Goal: Task Accomplishment & Management: Manage account settings

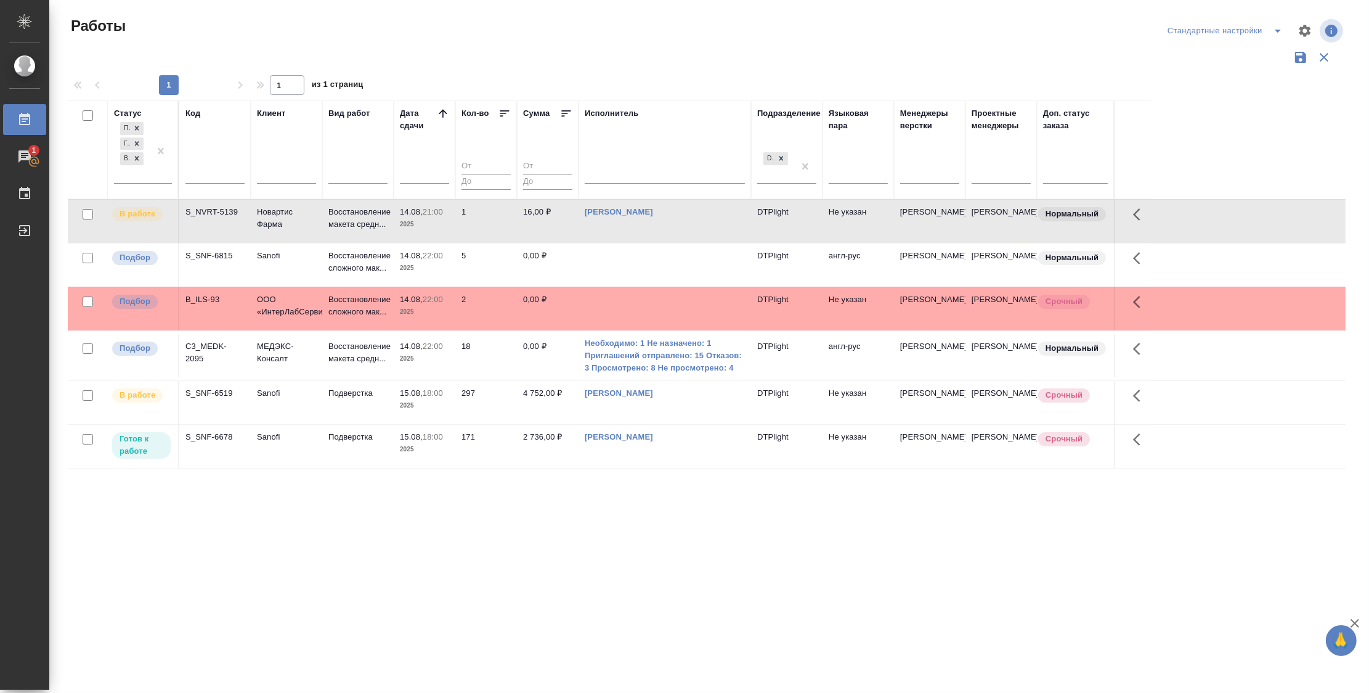
click at [317, 604] on div ".cls-1 fill:#fff; AWATERA Zubakova Viktoriya Работы 1 Чаты График Выйти Работы …" at bounding box center [684, 346] width 1369 height 693
click at [128, 256] on p "Подбор" at bounding box center [135, 257] width 31 height 12
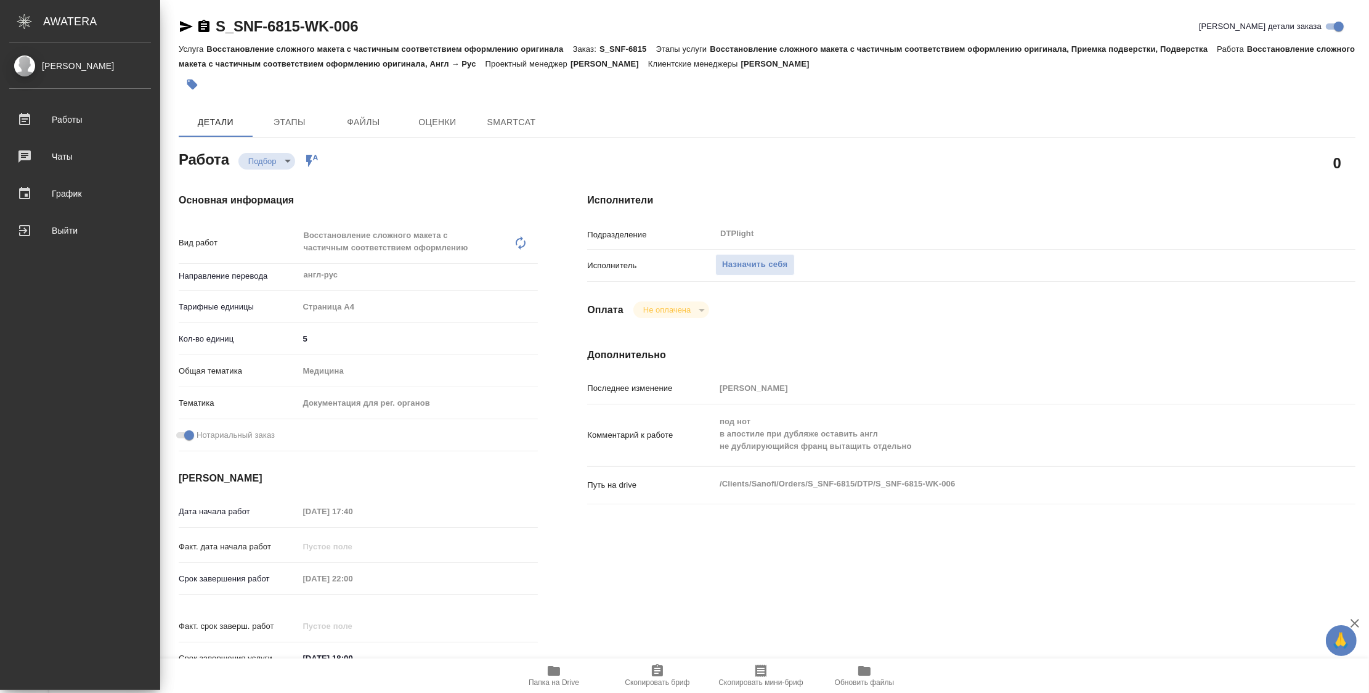
type textarea "x"
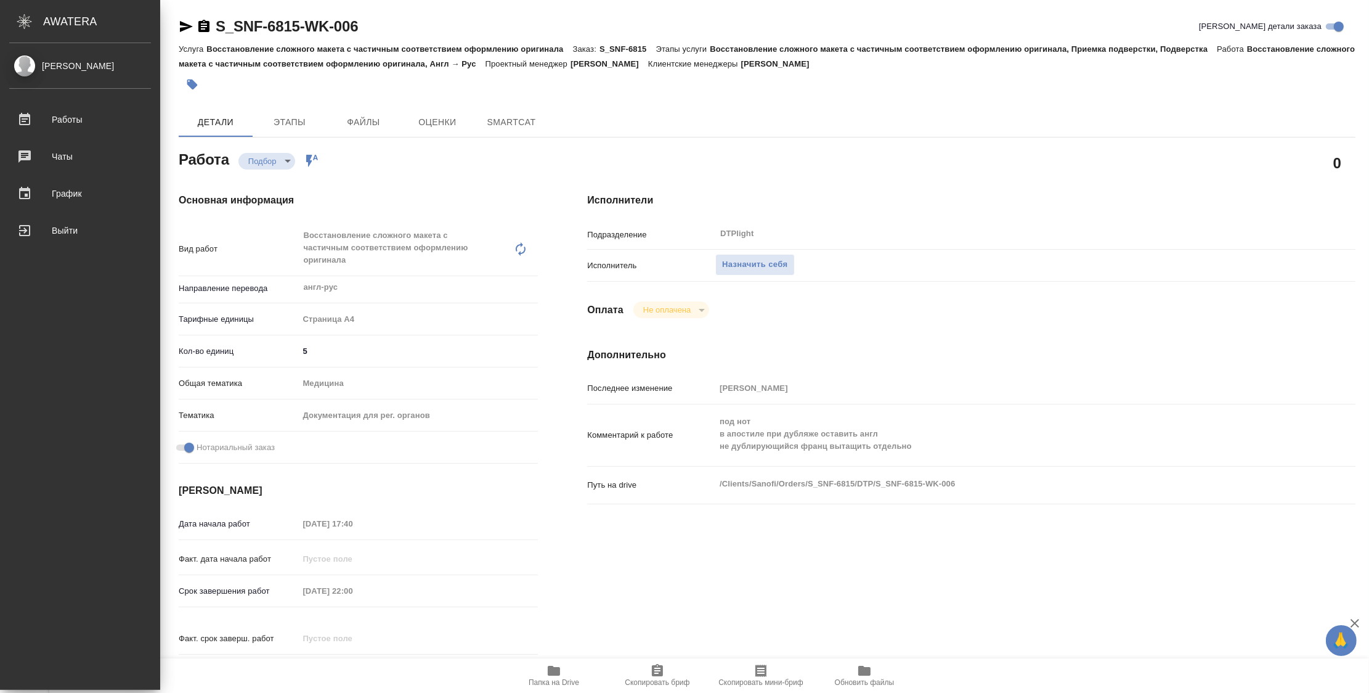
type textarea "x"
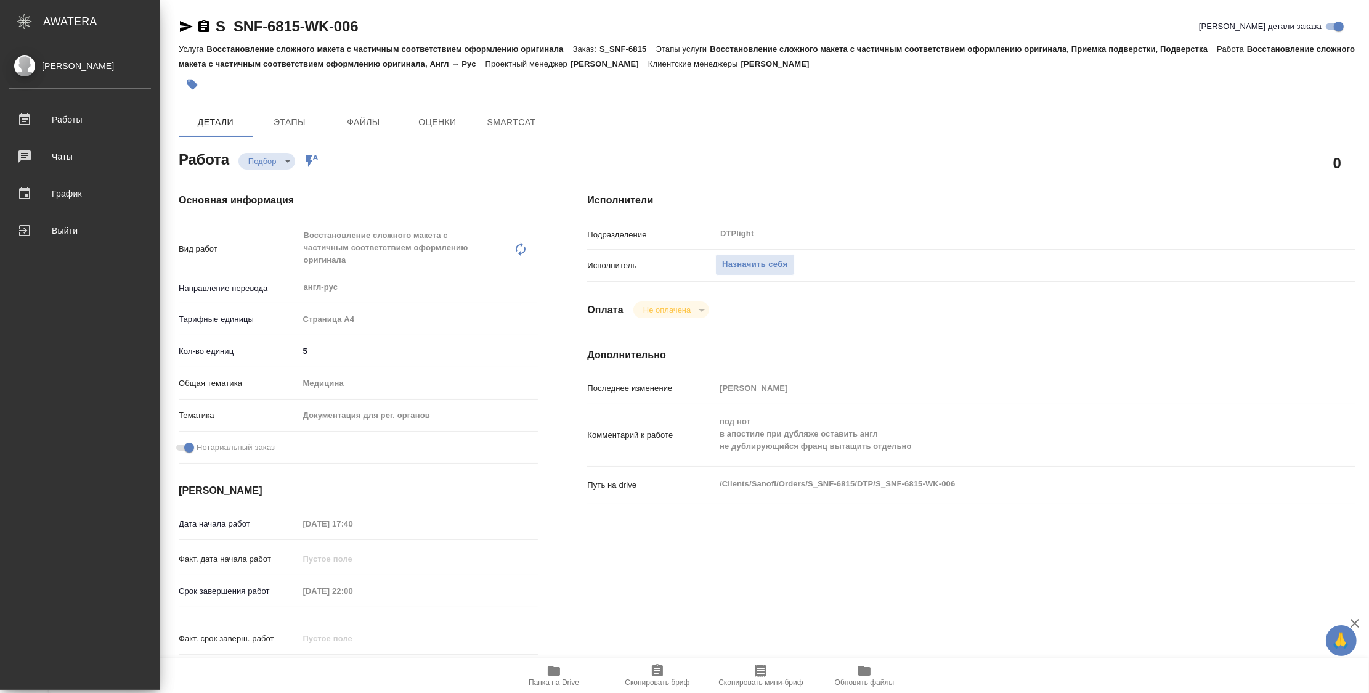
type textarea "x"
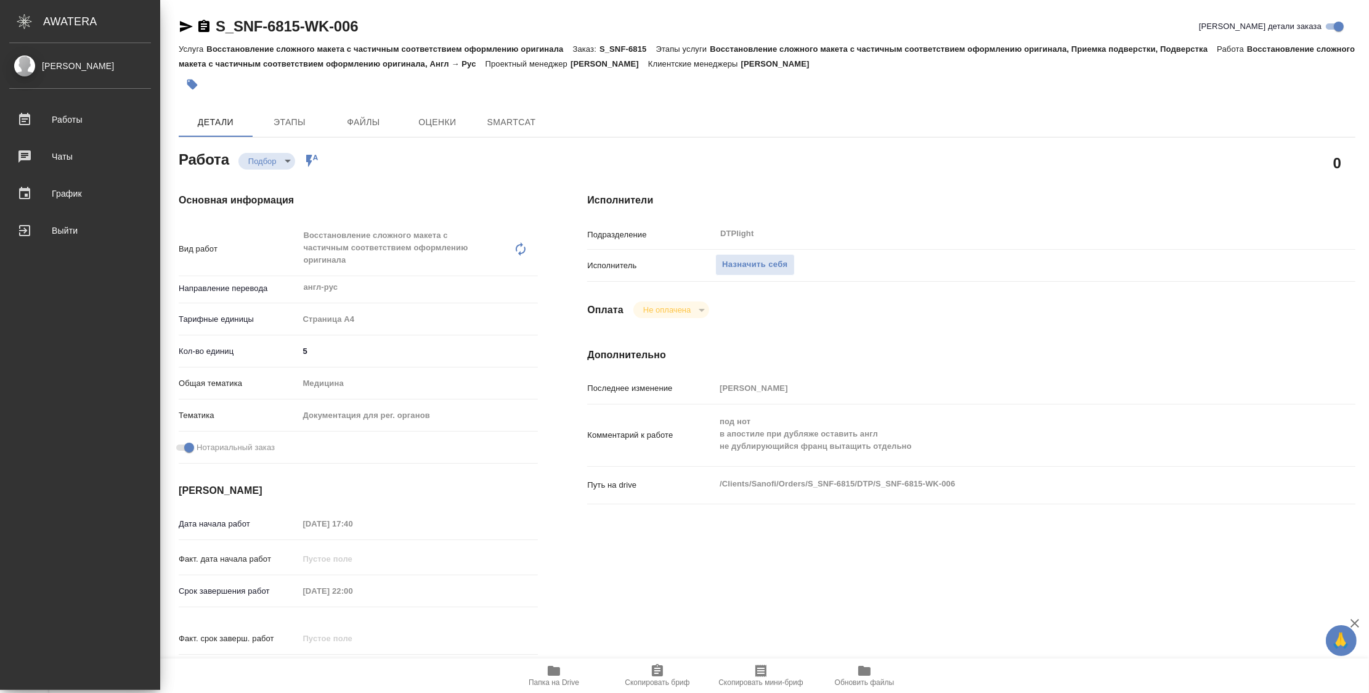
type textarea "x"
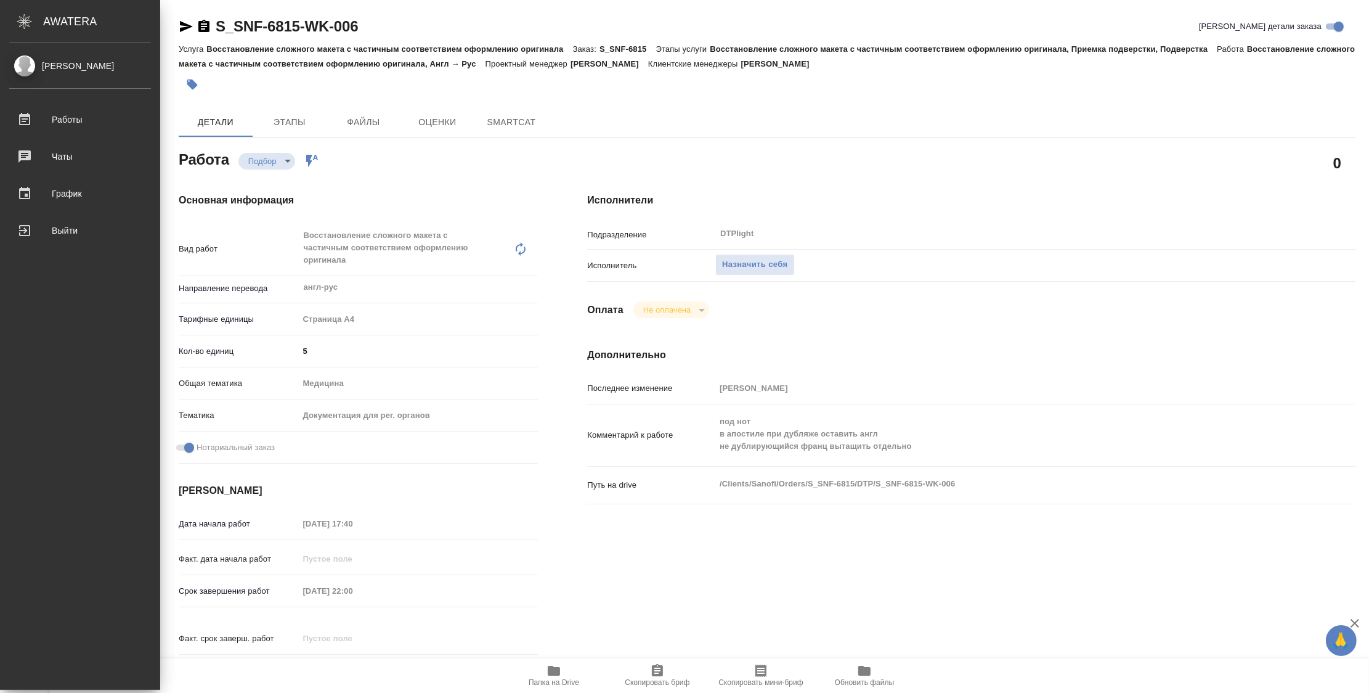
type textarea "x"
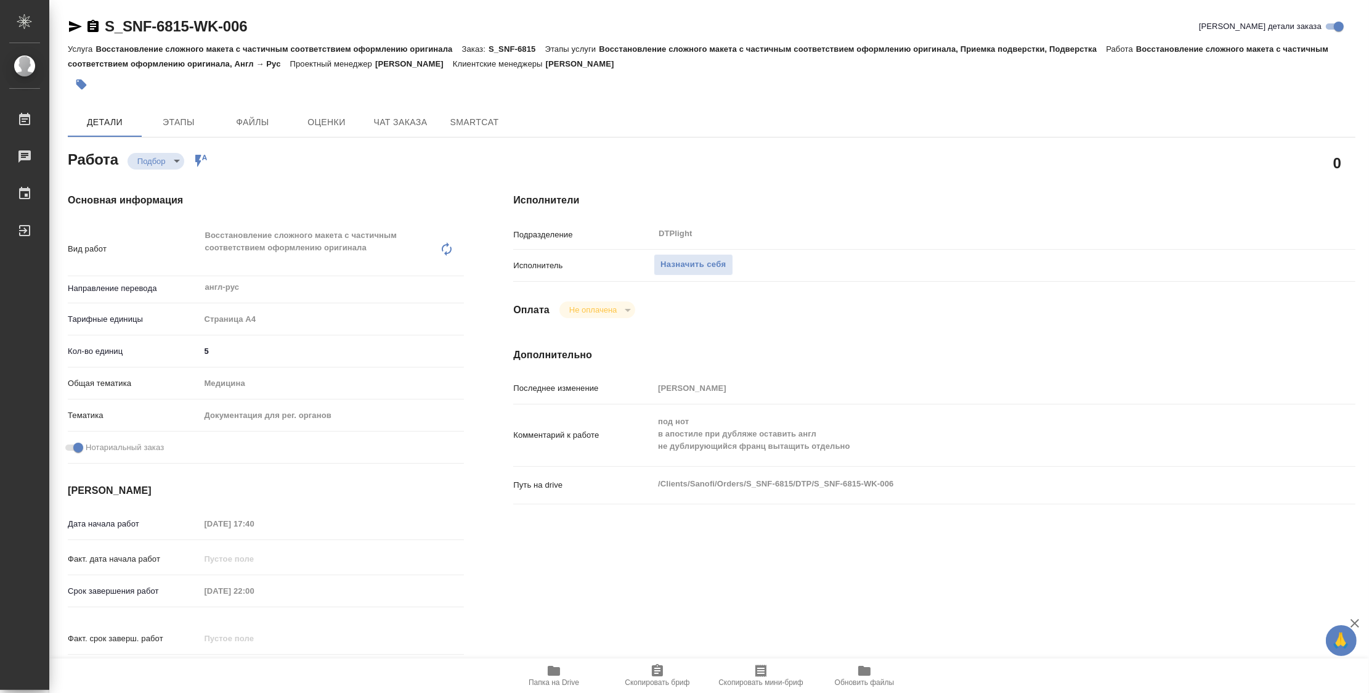
type textarea "x"
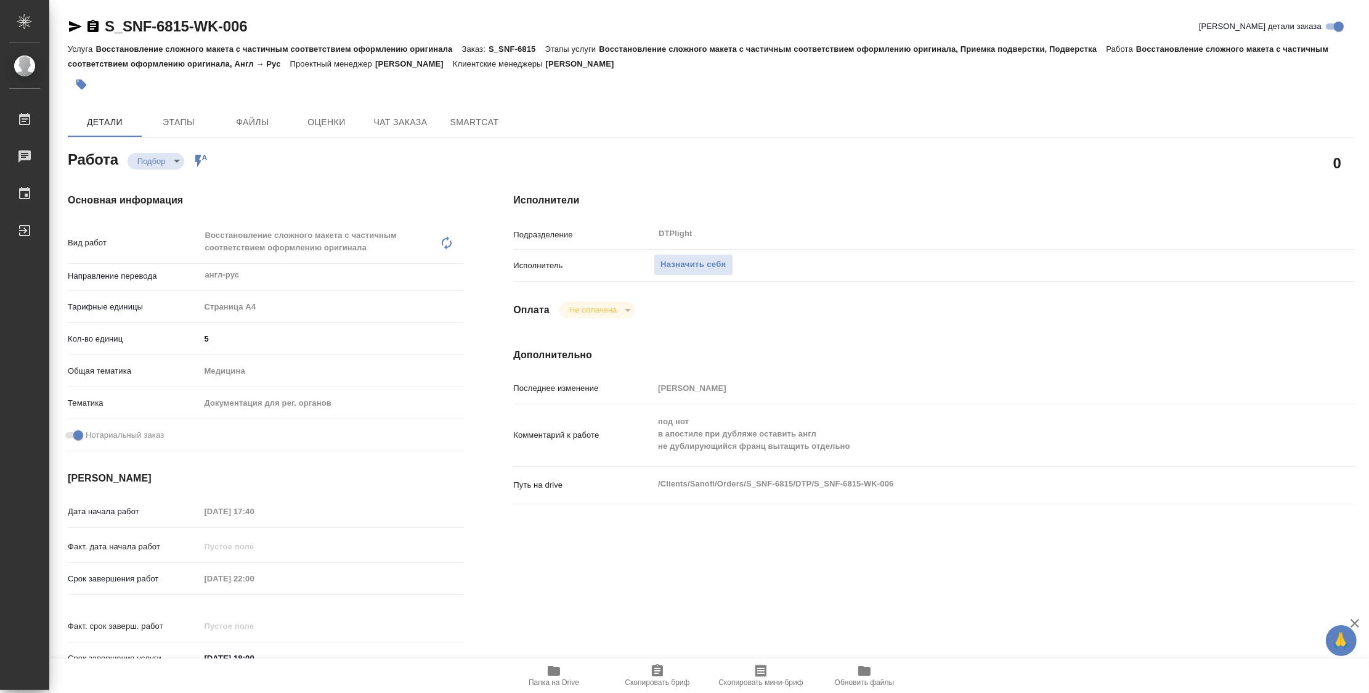
type textarea "x"
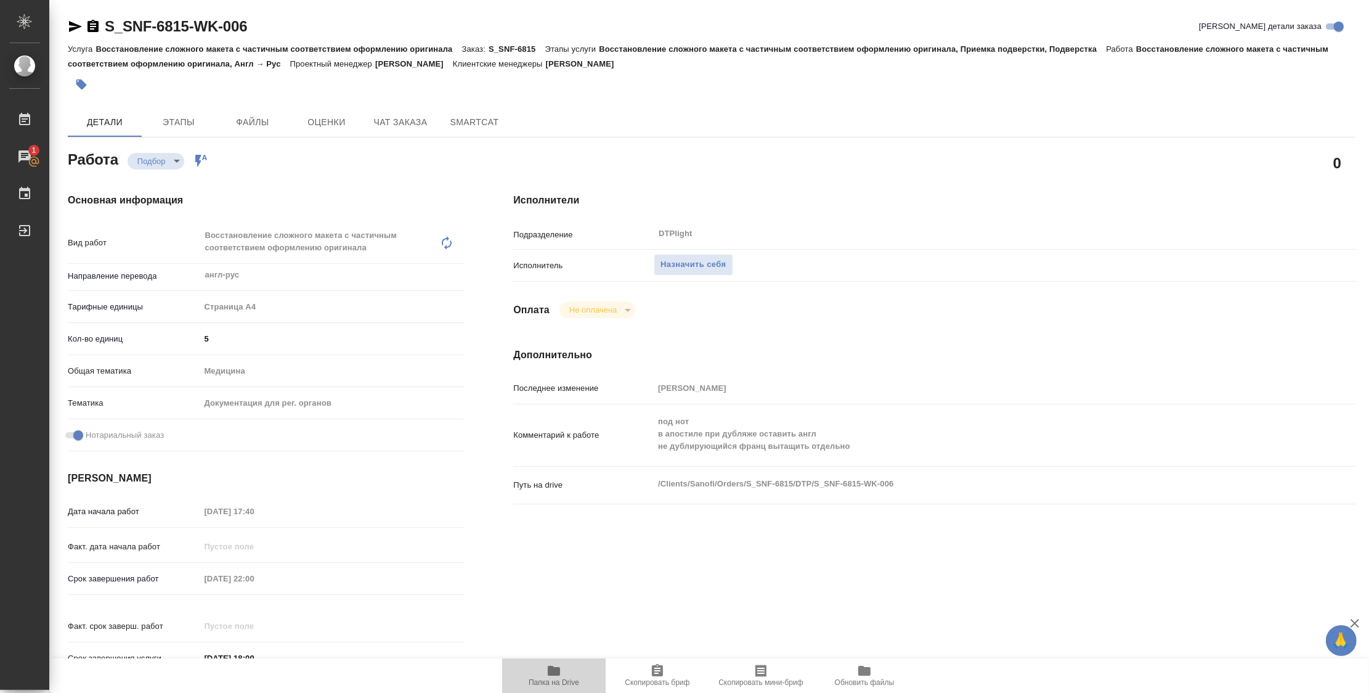
click at [558, 671] on icon "button" at bounding box center [554, 671] width 12 height 10
click at [699, 261] on span "Назначить себя" at bounding box center [693, 265] width 65 height 14
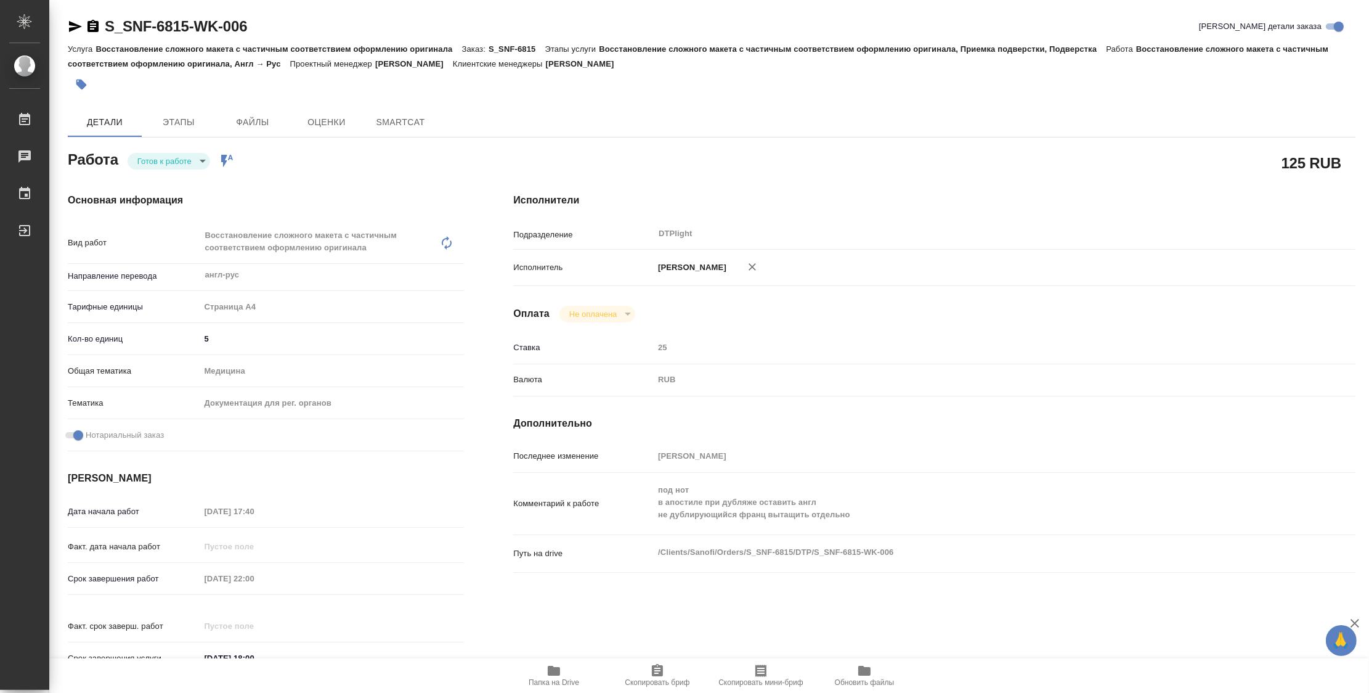
type textarea "x"
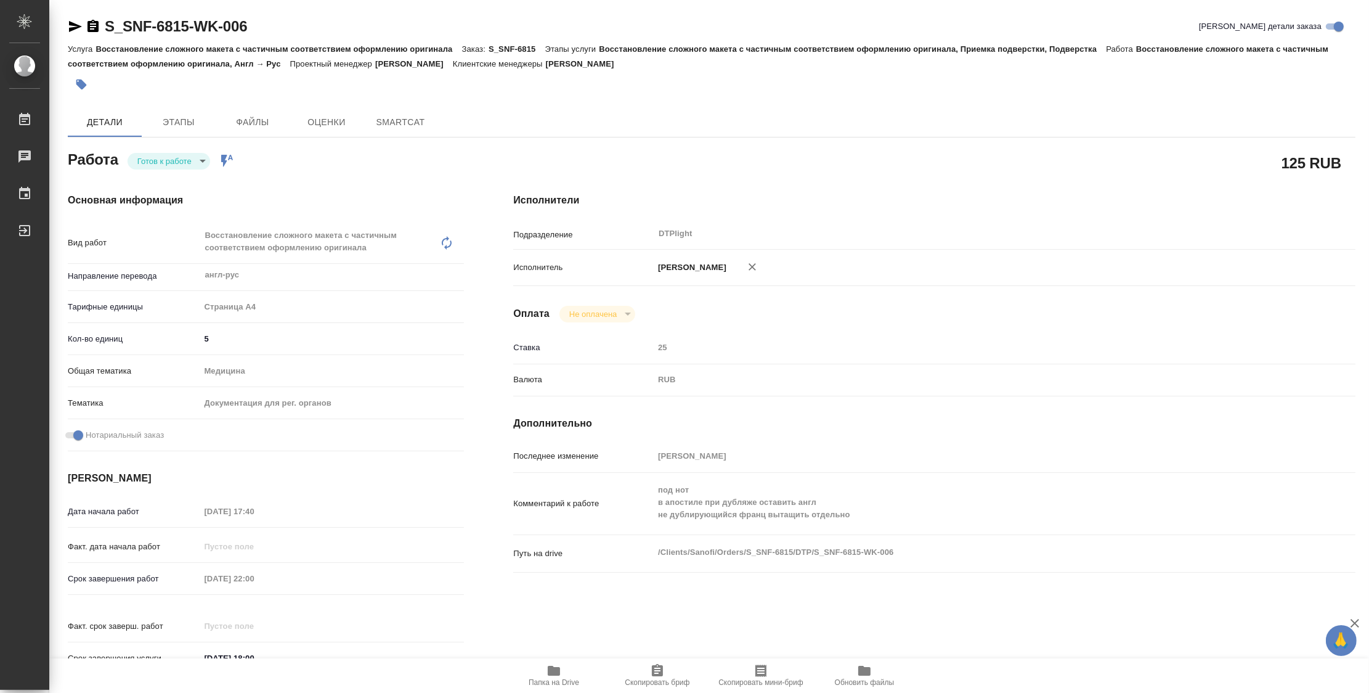
type textarea "x"
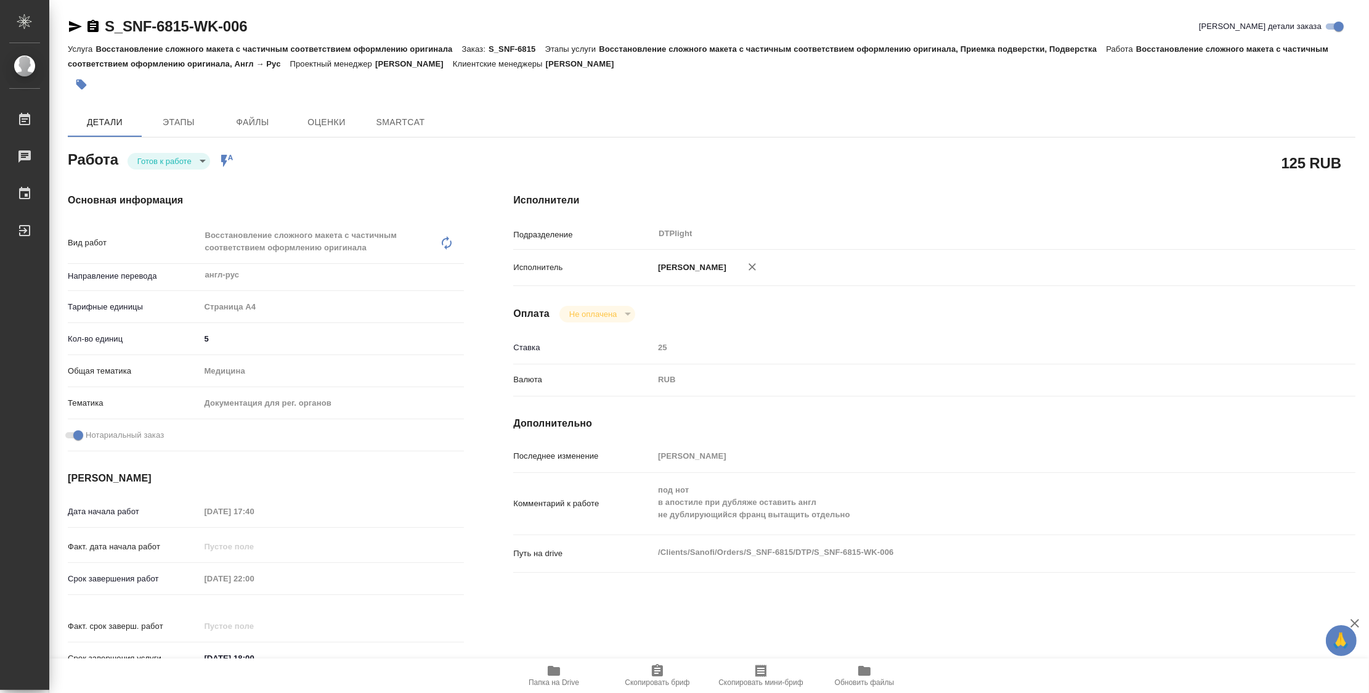
type textarea "x"
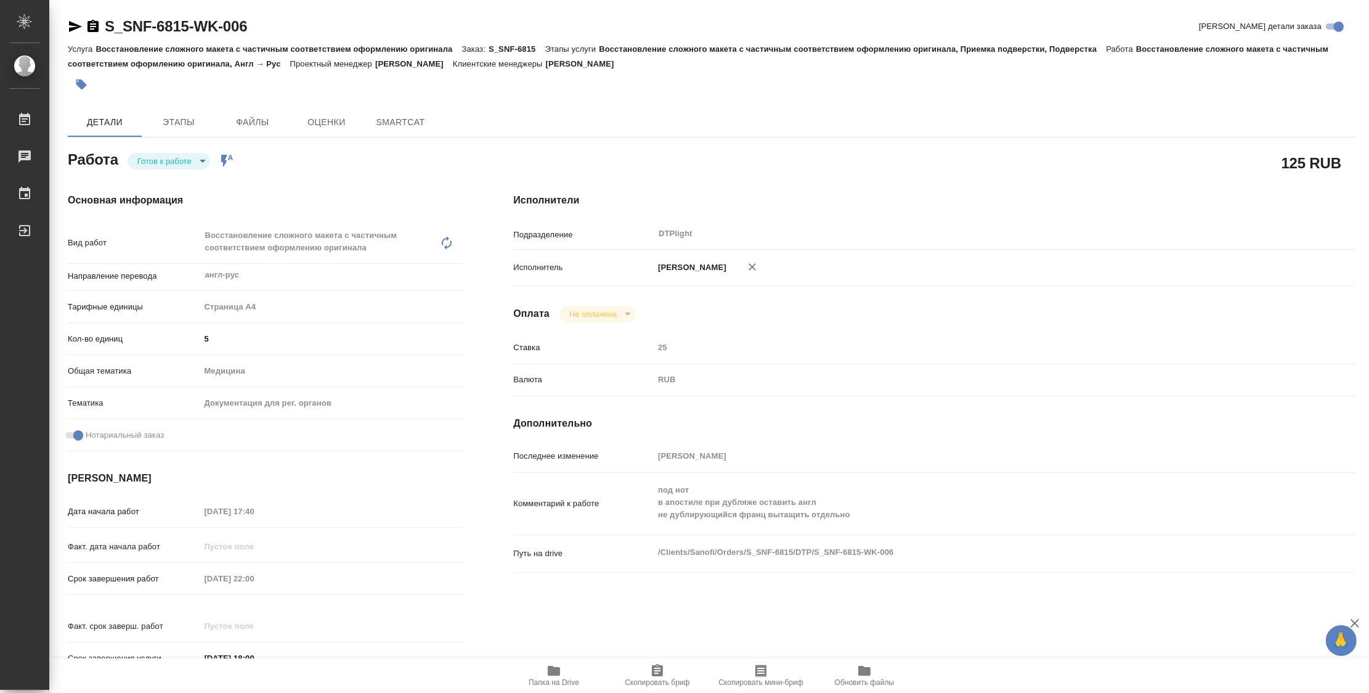
type textarea "x"
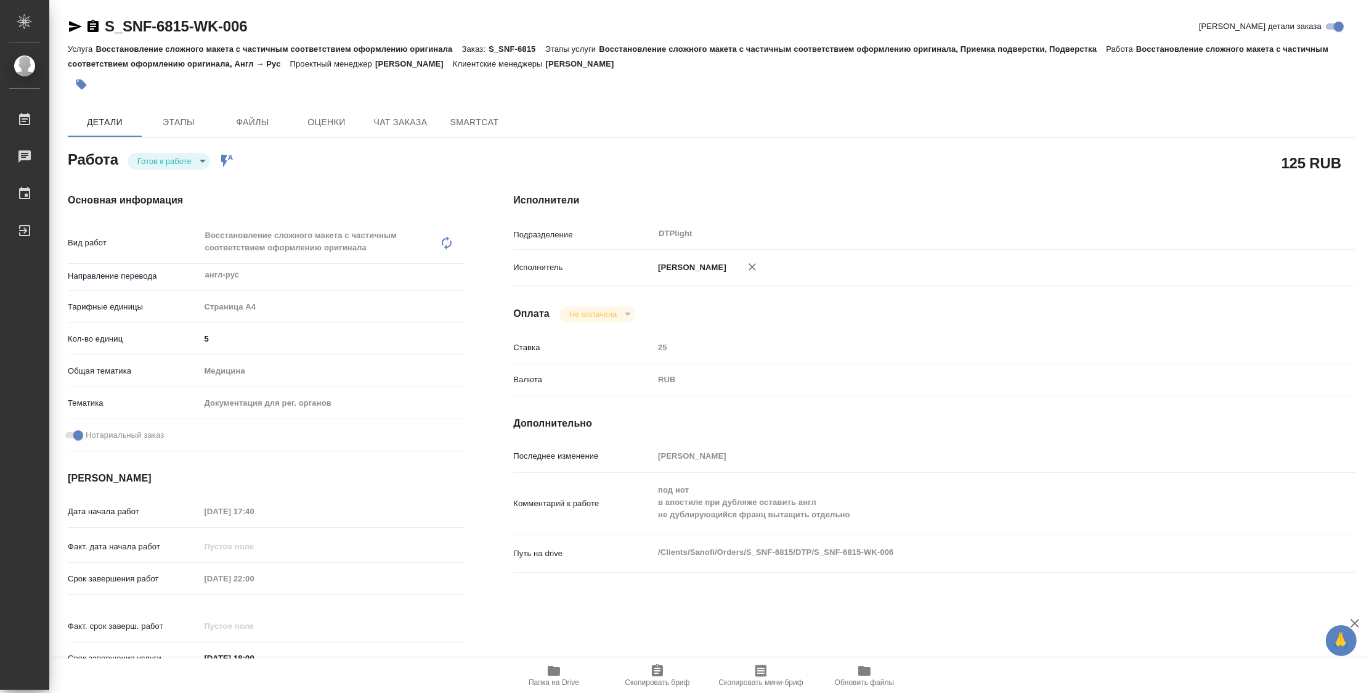
type textarea "x"
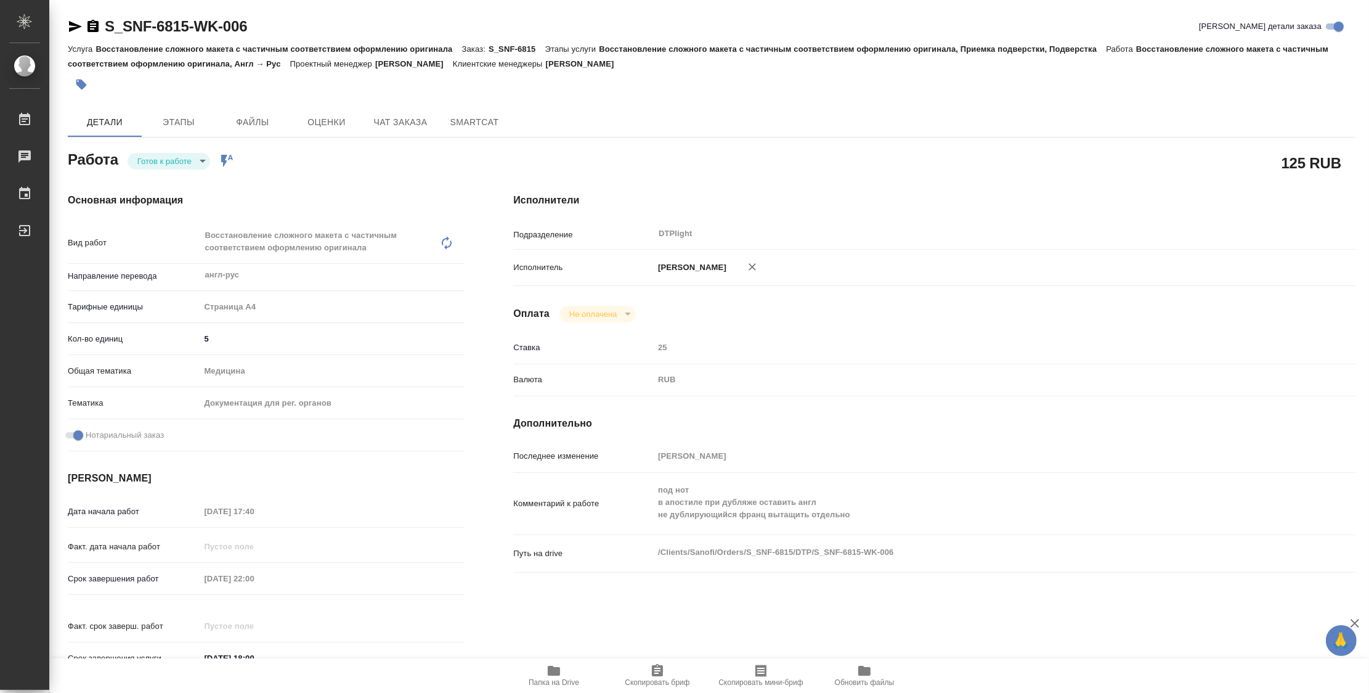
type textarea "x"
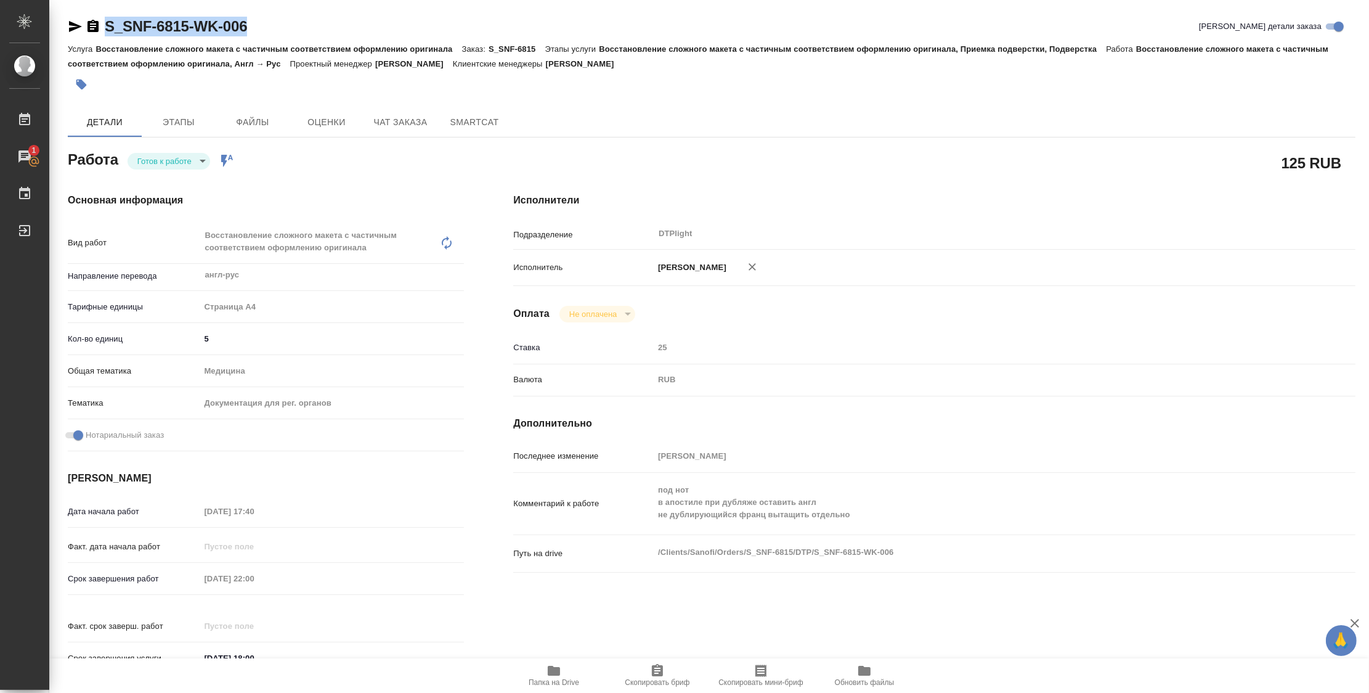
drag, startPoint x: 303, startPoint y: 28, endPoint x: 97, endPoint y: 21, distance: 206.0
click at [97, 21] on div "S_SNF-6815-WK-006 Кратко детали заказа" at bounding box center [712, 27] width 1288 height 20
copy link "S_SNF-6815-WK-006"
click at [185, 162] on body "🙏 .cls-1 fill:#fff; AWATERA Zubakova Viktoriya Работы 1 Чаты График Выйти S_SNF…" at bounding box center [684, 346] width 1369 height 693
click at [184, 161] on li "В работе" at bounding box center [169, 160] width 83 height 21
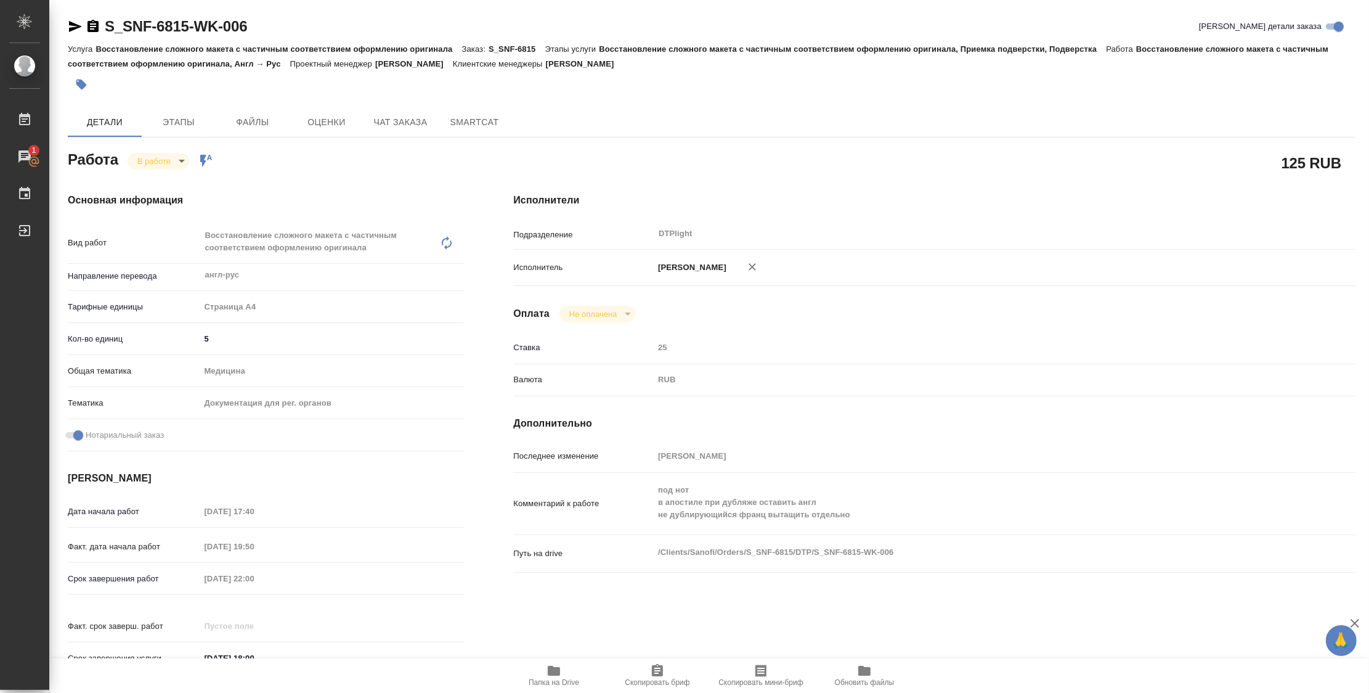
type textarea "x"
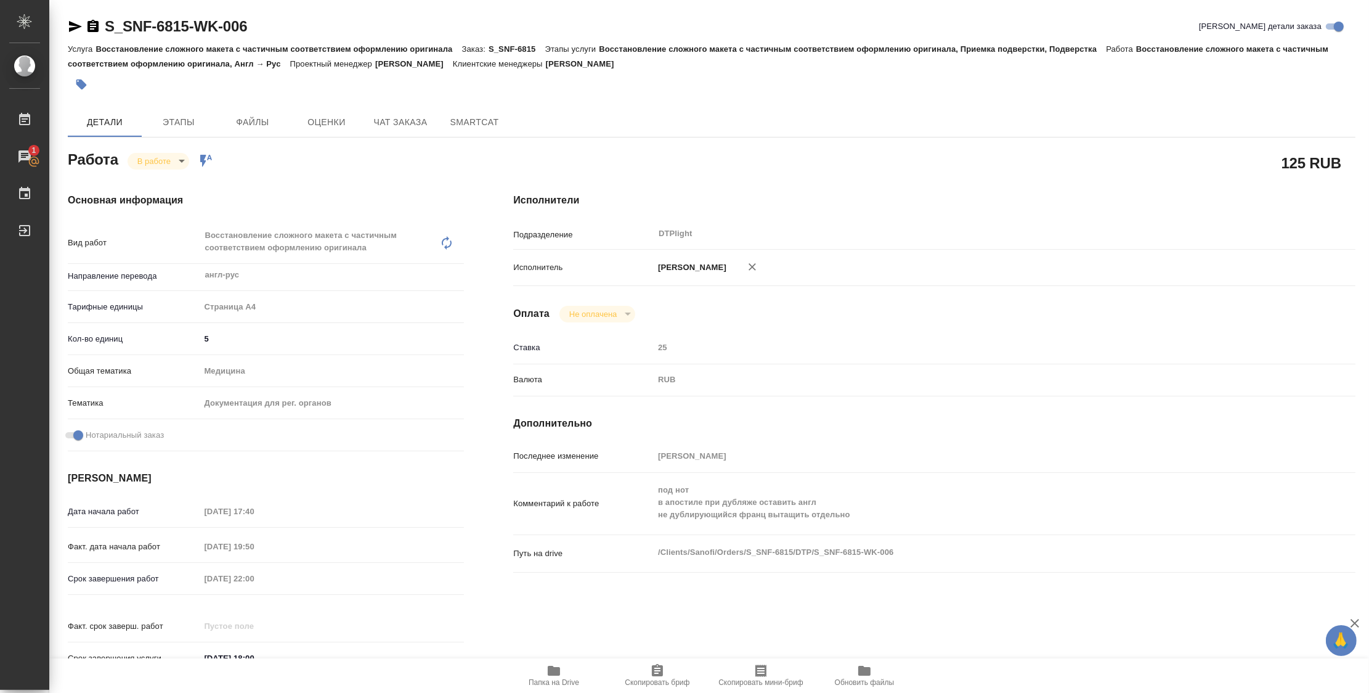
type textarea "x"
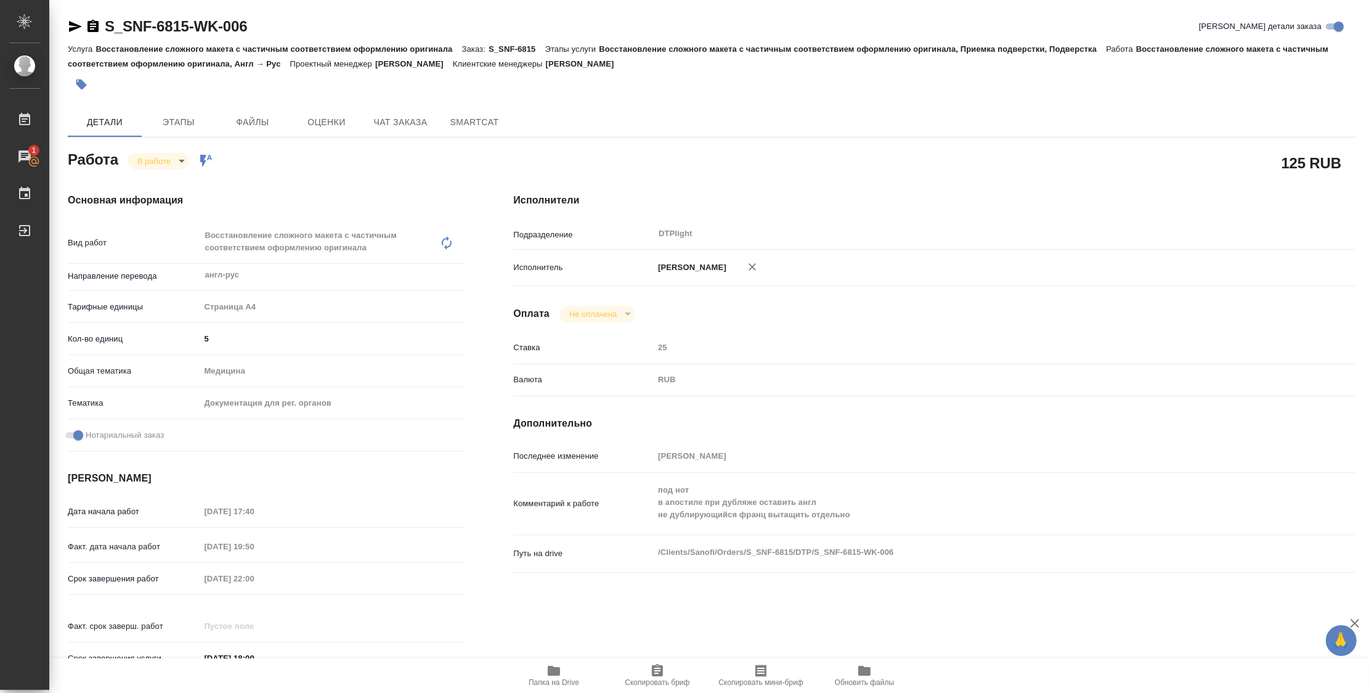
type textarea "x"
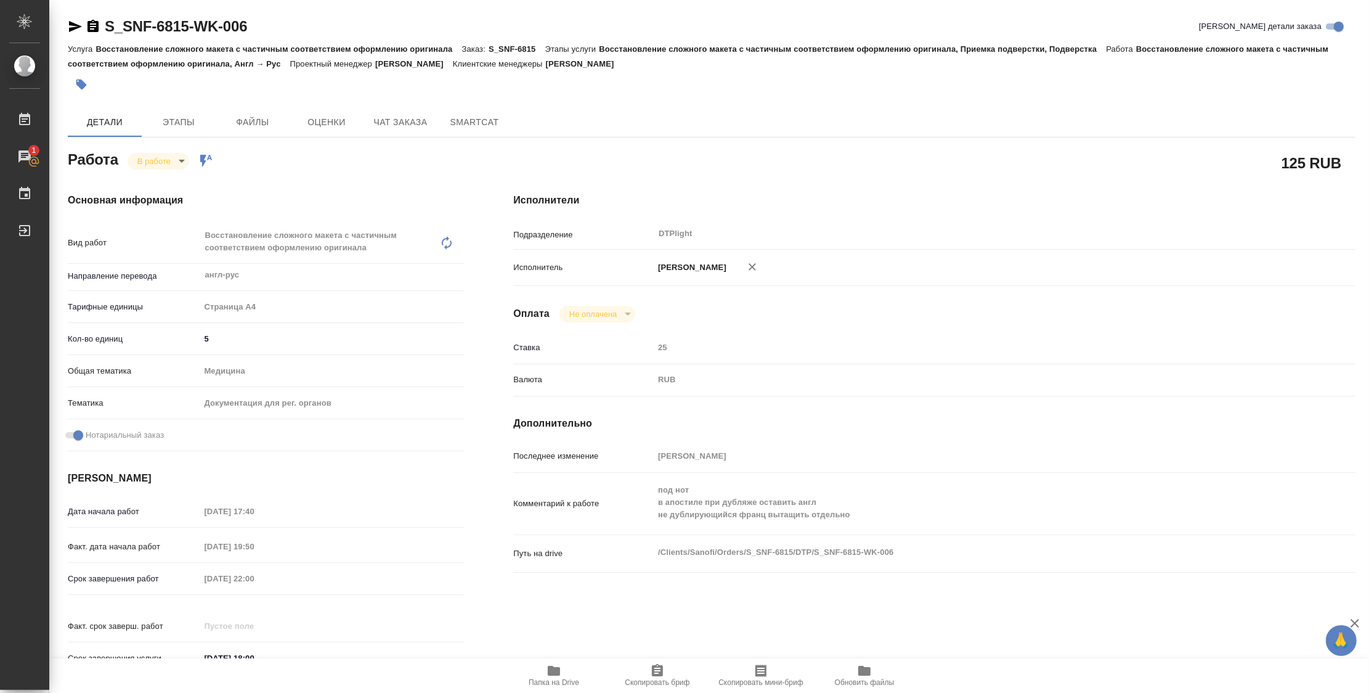
type textarea "x"
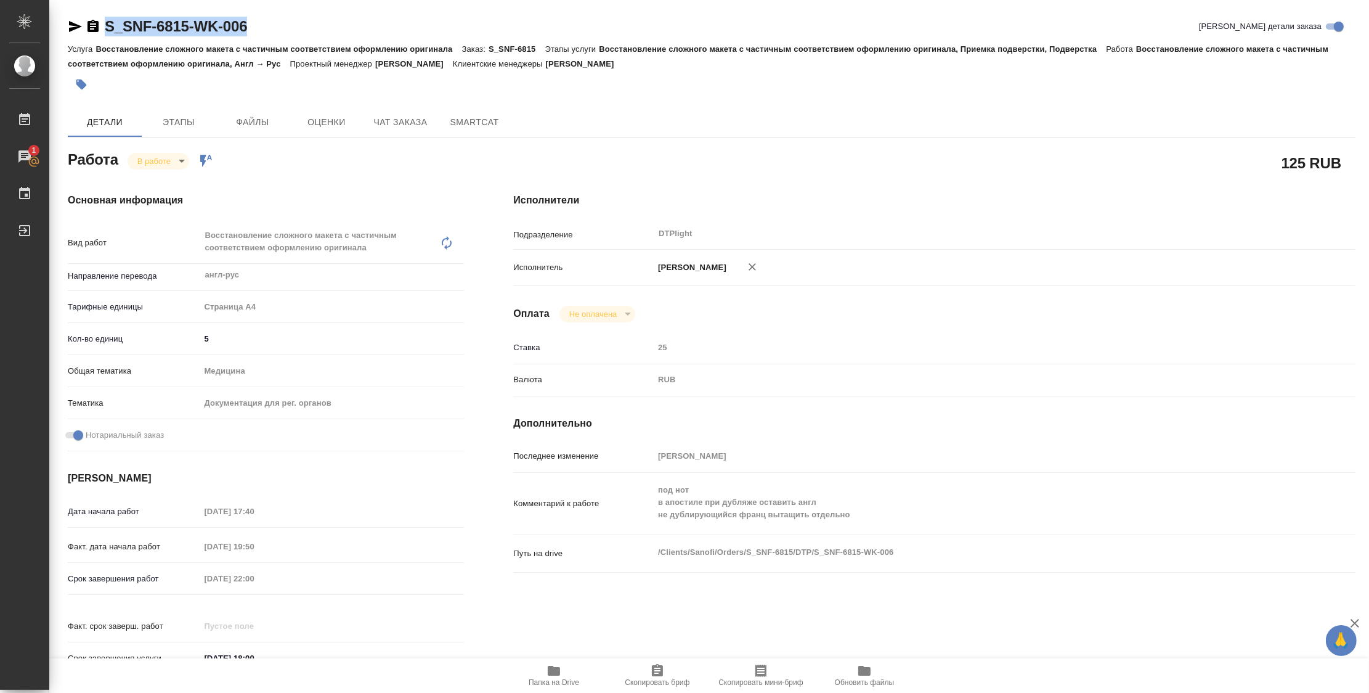
drag, startPoint x: 282, startPoint y: 25, endPoint x: 107, endPoint y: 18, distance: 175.8
click at [107, 18] on div "S_SNF-6815-WK-006 Кратко детали заказа" at bounding box center [712, 27] width 1288 height 20
copy link "S_SNF-6815-WK-006"
